Goal: Check status: Check status

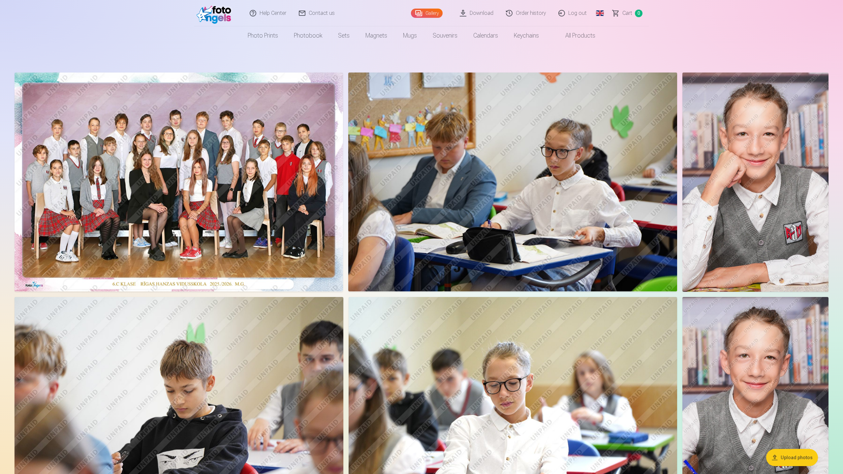
click at [496, 13] on link "Download" at bounding box center [477, 13] width 46 height 26
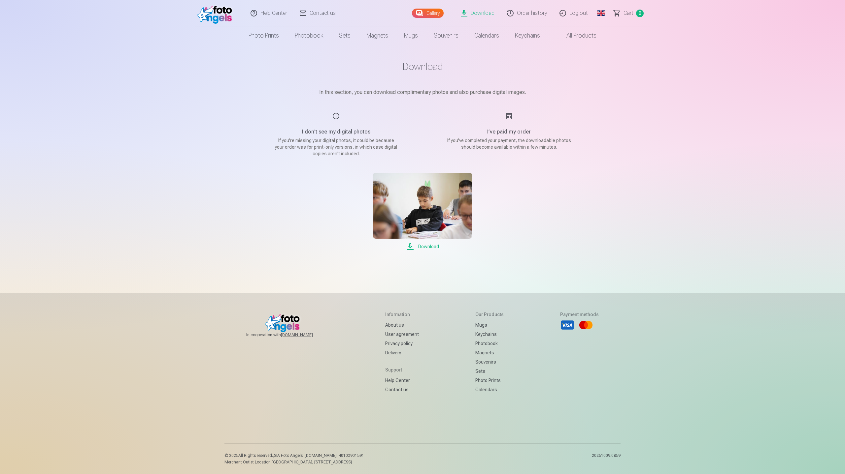
click at [534, 14] on link "Order history" at bounding box center [527, 13] width 52 height 26
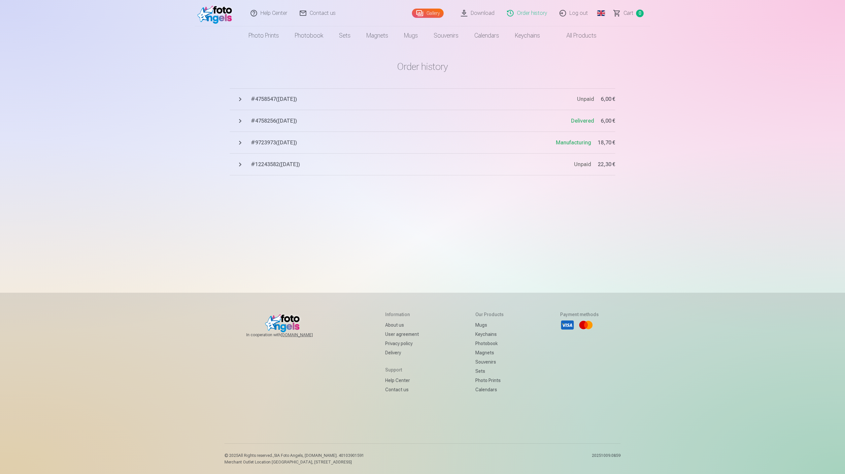
click at [271, 123] on span "# 4758256 ( [DATE] )" at bounding box center [411, 121] width 320 height 8
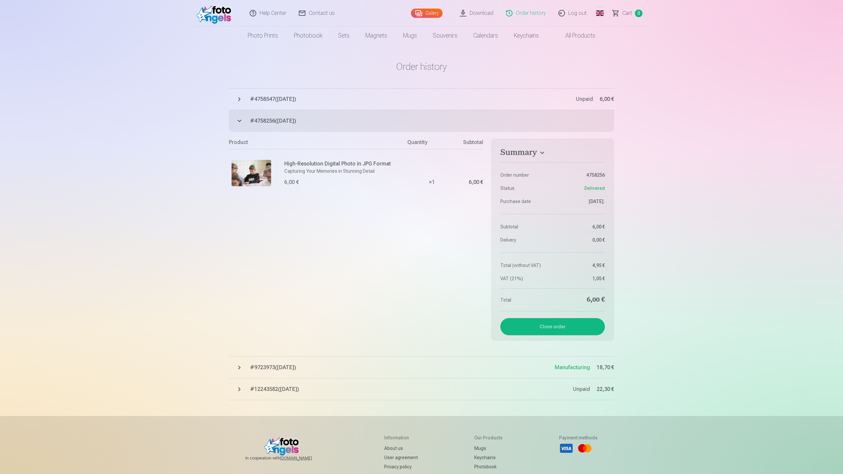
click at [252, 101] on span "# 4758547 ( [DATE] )" at bounding box center [413, 99] width 326 height 8
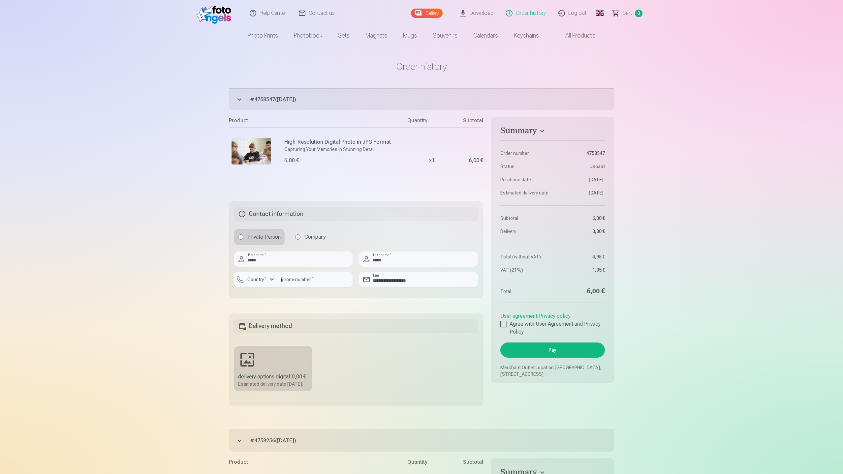
click at [239, 98] on button "# 4758547 ( [DATE] ) Unpaid 6,00 €" at bounding box center [421, 99] width 385 height 22
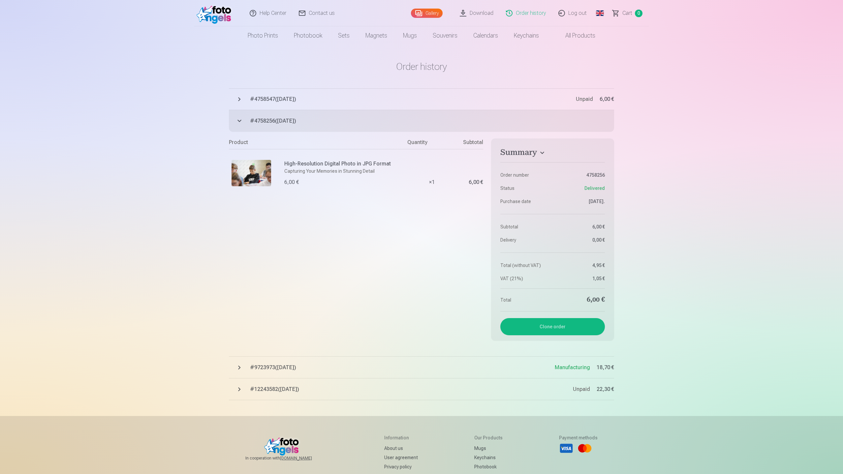
click at [243, 123] on button "# 4758256 ( [DATE] ) Delivered 6,00 €" at bounding box center [421, 121] width 385 height 22
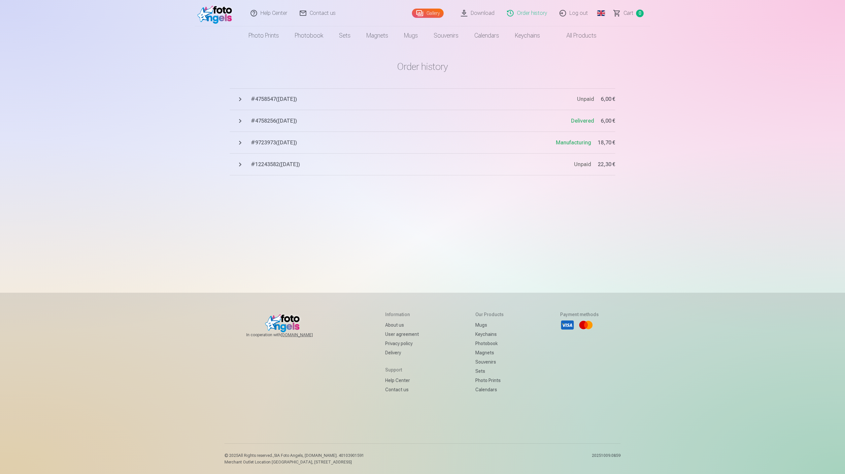
click at [242, 143] on button "# 9723973 ( [DATE] ) Manufacturing 18,70 €" at bounding box center [422, 143] width 385 height 22
